Goal: Check status: Check status

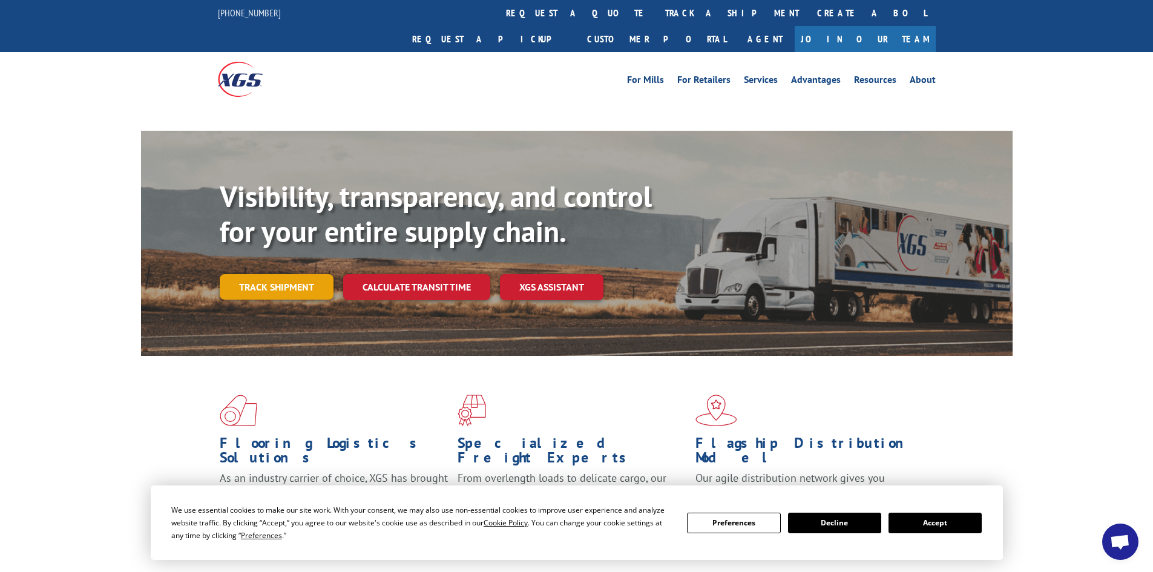
click at [274, 274] on link "Track shipment" at bounding box center [277, 286] width 114 height 25
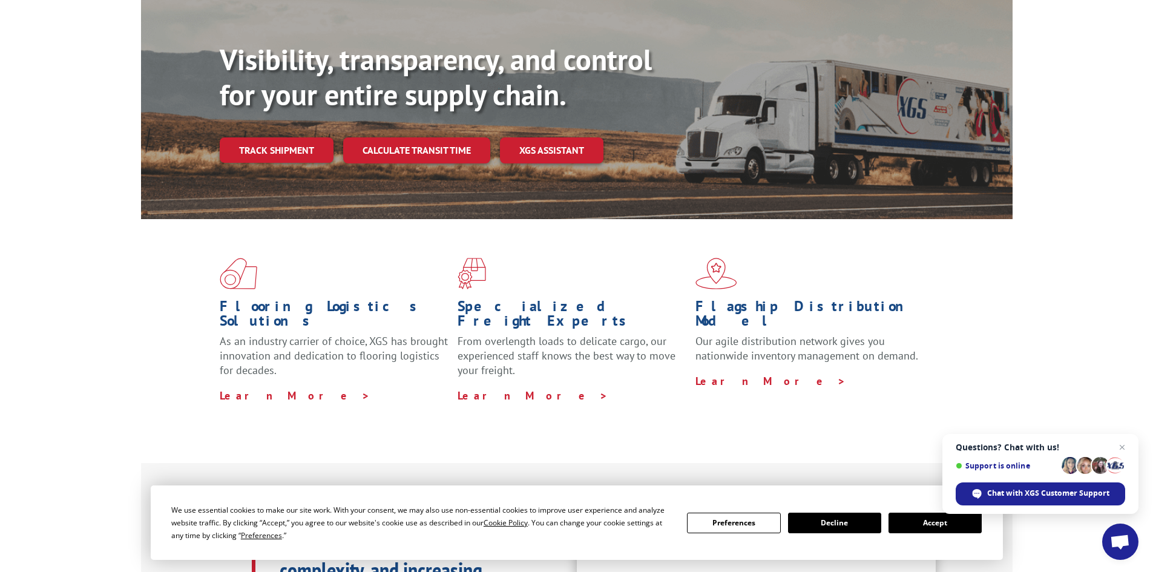
scroll to position [105, 0]
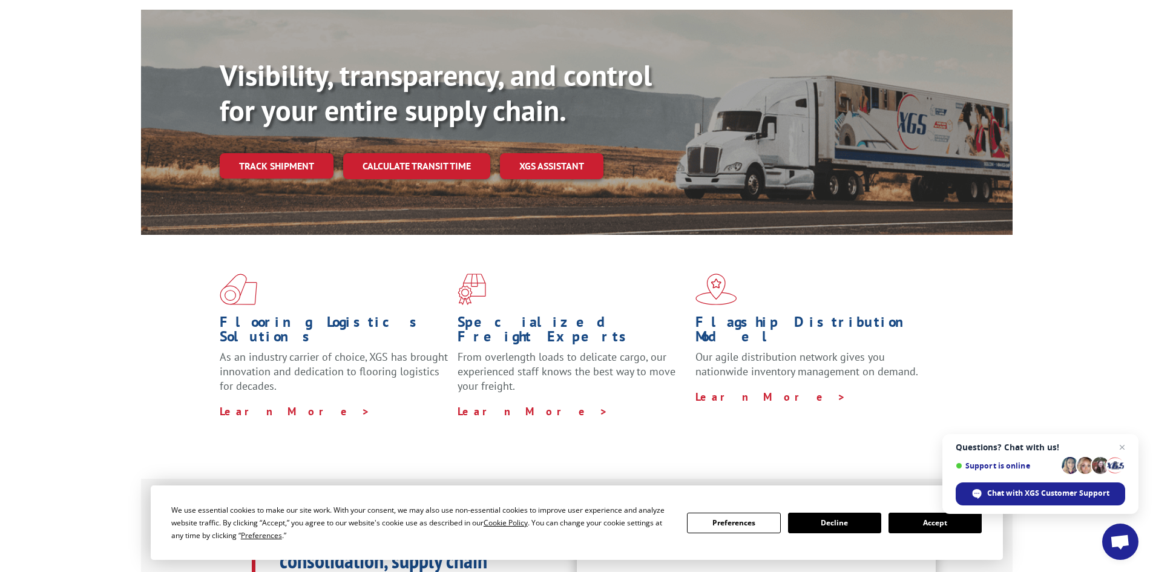
click at [922, 520] on button "Accept" at bounding box center [935, 523] width 93 height 21
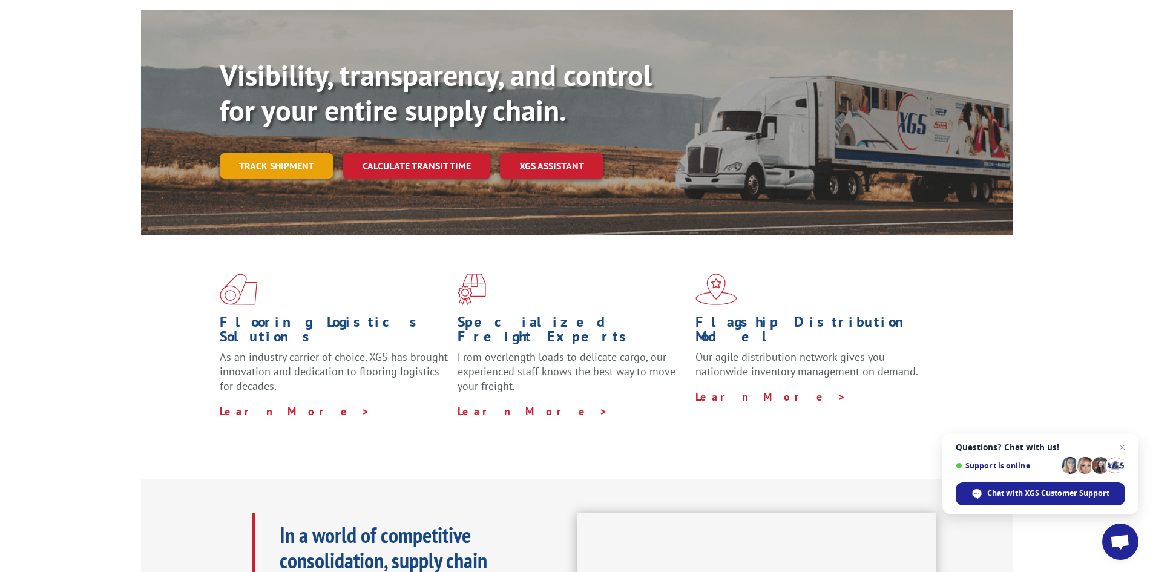
click at [269, 153] on link "Track shipment" at bounding box center [277, 165] width 114 height 25
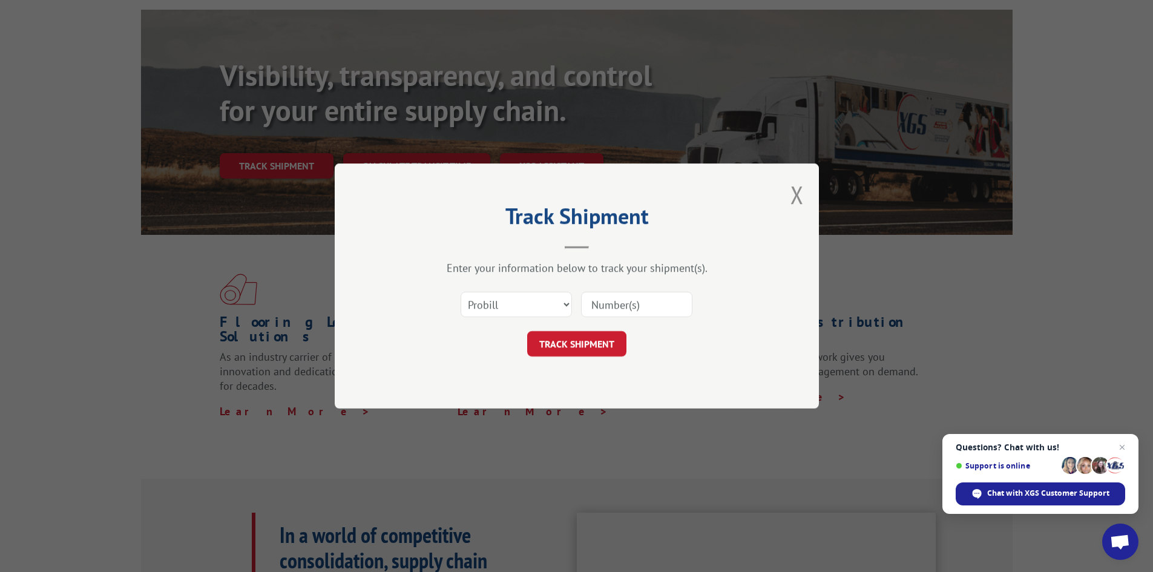
click at [605, 304] on input at bounding box center [636, 304] width 111 height 25
paste input "17665209"
type input "17665209"
click at [604, 339] on button "TRACK SHIPMENT" at bounding box center [576, 343] width 99 height 25
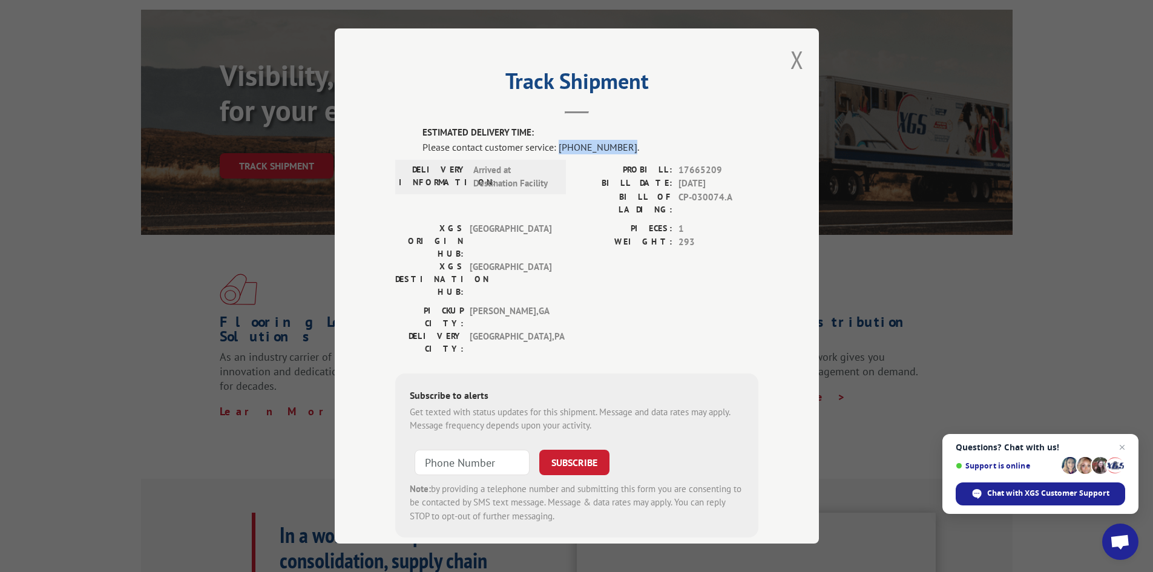
drag, startPoint x: 555, startPoint y: 145, endPoint x: 617, endPoint y: 147, distance: 62.4
click at [617, 147] on div "Please contact customer service: [PHONE_NUMBER]." at bounding box center [591, 147] width 336 height 15
copy div "[PHONE_NUMBER]"
click at [696, 168] on span "17665209" at bounding box center [719, 170] width 80 height 14
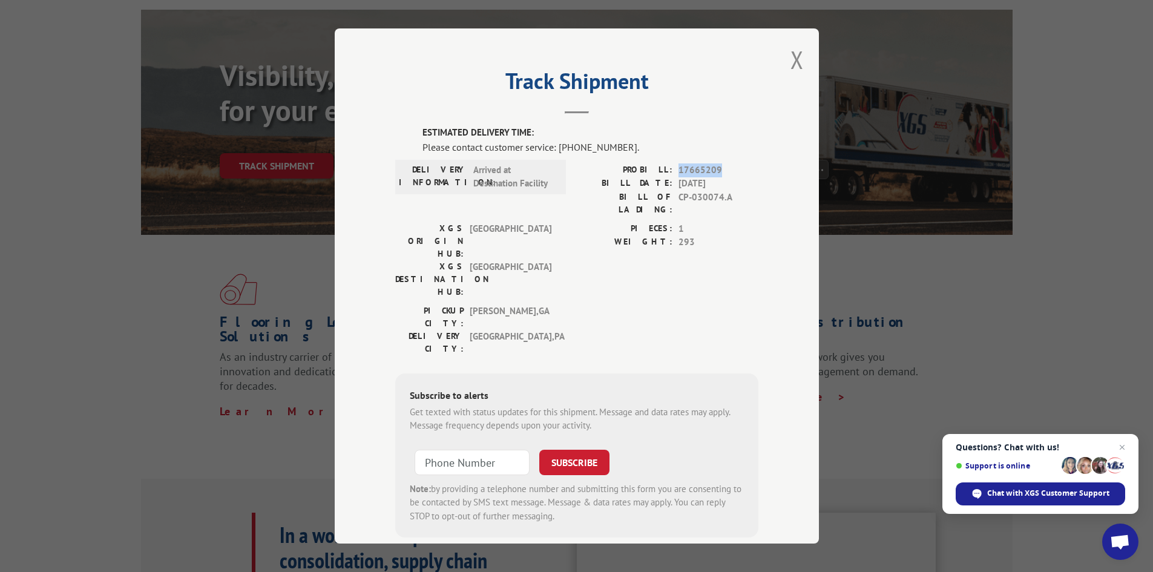
copy span "17665209"
click at [793, 69] on button "Close modal" at bounding box center [797, 60] width 13 height 32
